Goal: Navigation & Orientation: Find specific page/section

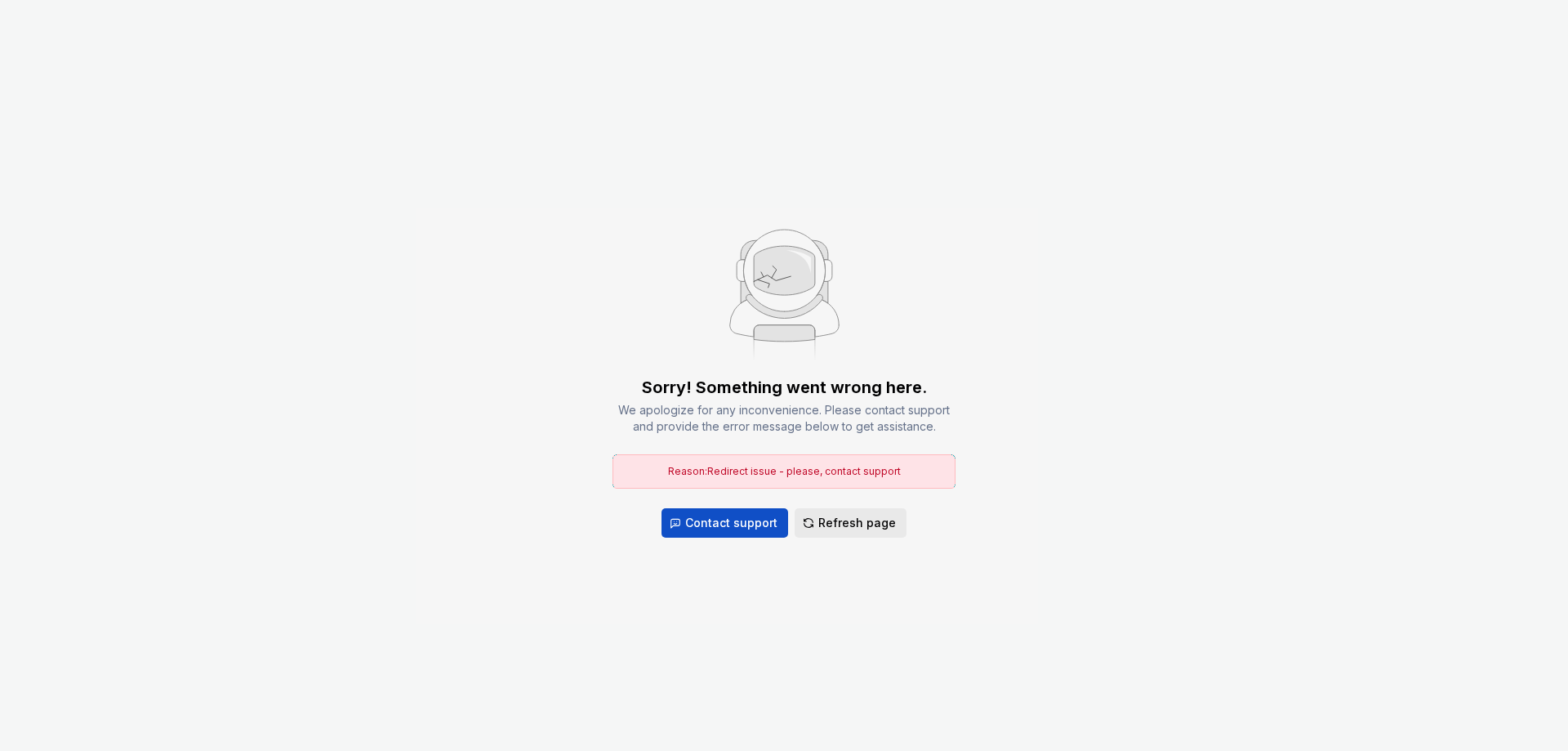
click at [849, 514] on span "Refresh page" at bounding box center [857, 522] width 78 height 16
click at [849, 529] on span "Refresh page" at bounding box center [857, 522] width 78 height 16
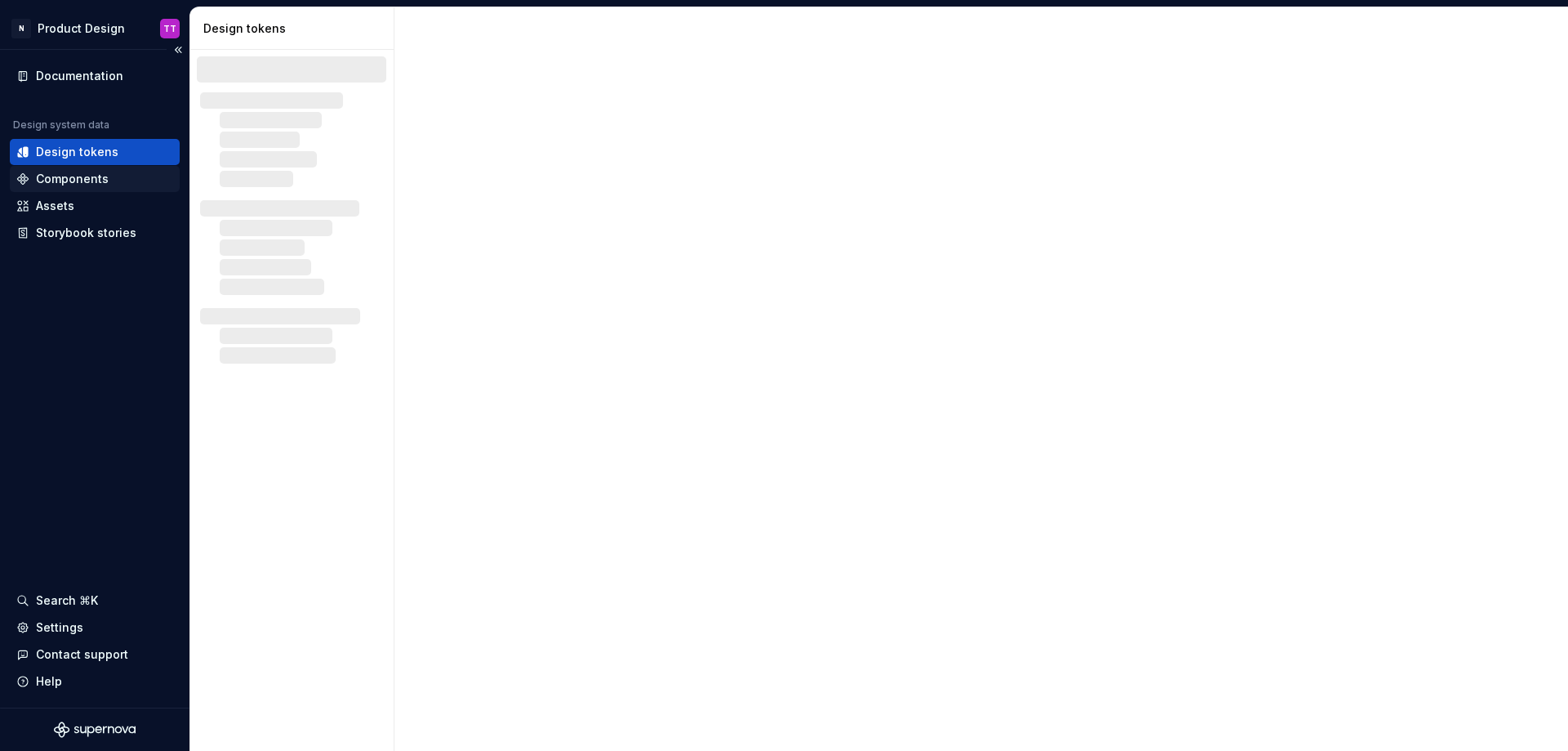
click at [100, 178] on div "Components" at bounding box center [72, 178] width 72 height 16
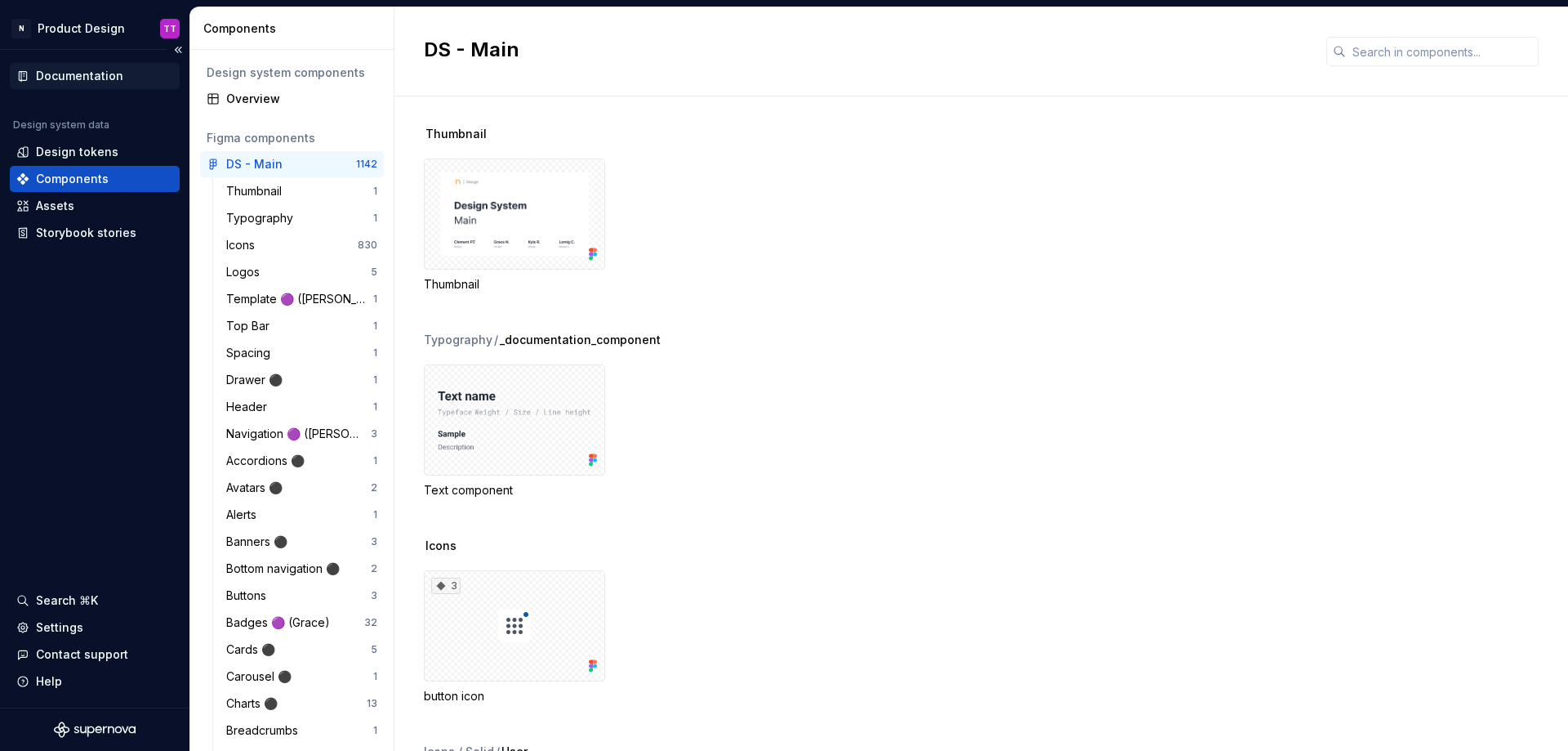
click at [82, 75] on div "Documentation" at bounding box center [80, 76] width 87 height 16
